Goal: Find specific page/section: Find specific page/section

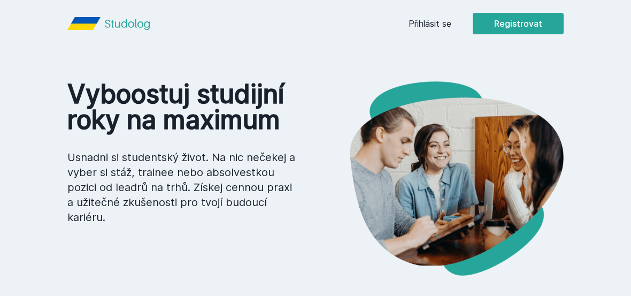
click at [445, 15] on div "Přihlásit se Registrovat" at bounding box center [486, 23] width 155 height 21
click at [444, 29] on link "Přihlásit se" at bounding box center [430, 23] width 43 height 13
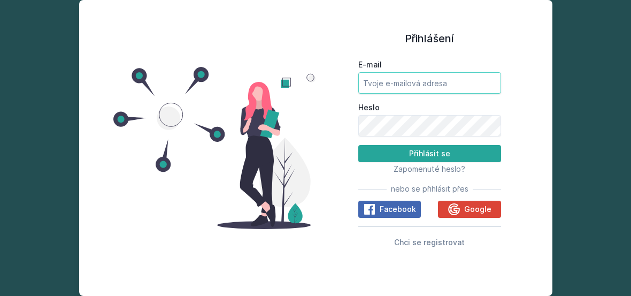
click at [450, 94] on input "E-mail" at bounding box center [429, 82] width 143 height 21
type input "[PERSON_NAME][EMAIL_ADDRESS][PERSON_NAME][DOMAIN_NAME]"
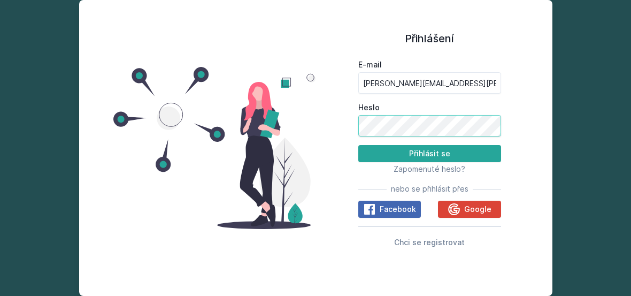
click at [429, 162] on button "Přihlásit se" at bounding box center [429, 153] width 143 height 17
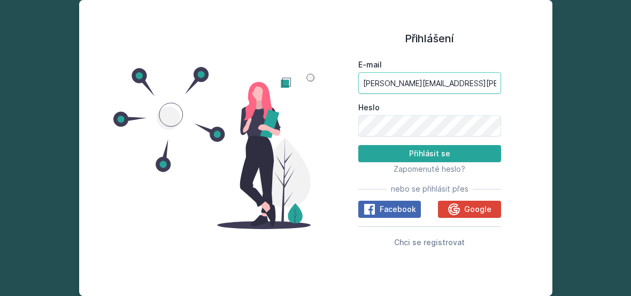
click at [429, 162] on button "Přihlásit se" at bounding box center [429, 153] width 143 height 17
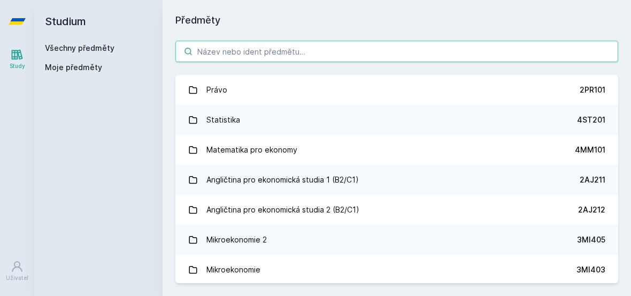
click at [458, 52] on input "search" at bounding box center [396, 51] width 443 height 21
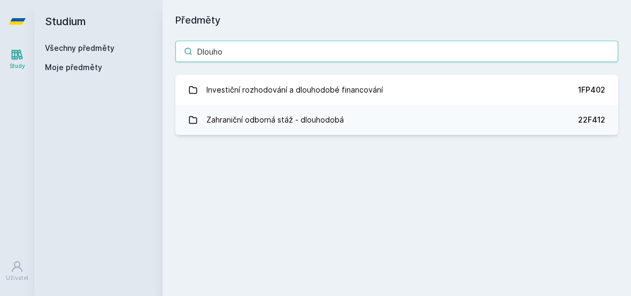
type input "Dlouho"
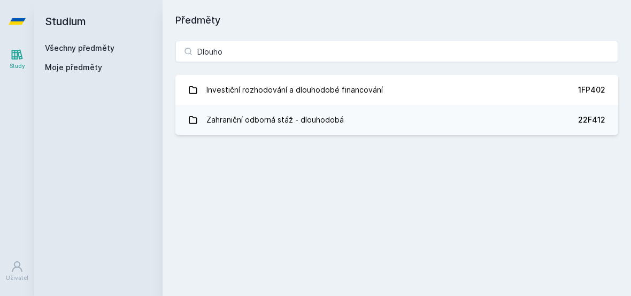
click at [474, 97] on link "Investiční rozhodování a dlouhodobé financování 1FP402" at bounding box center [396, 90] width 443 height 30
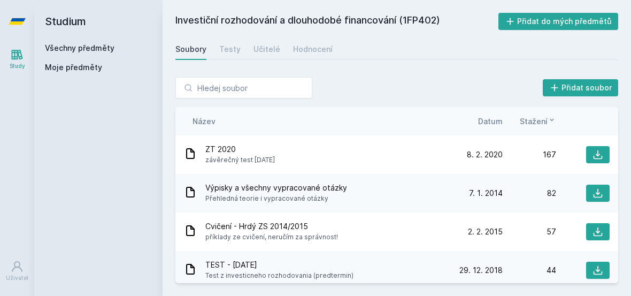
click at [493, 121] on span "Datum" at bounding box center [490, 120] width 25 height 11
